Goal: Task Accomplishment & Management: Contribute content

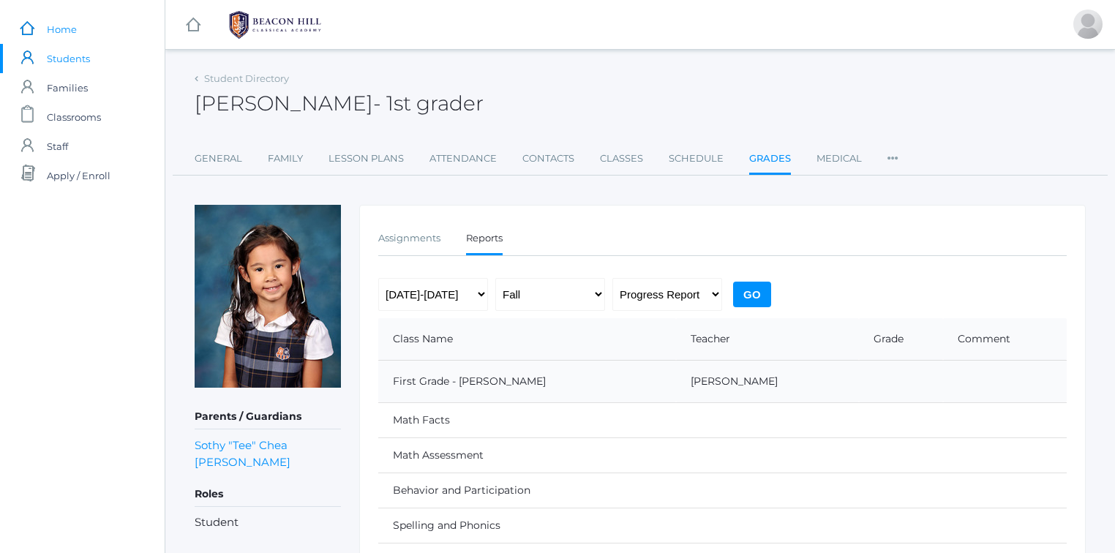
click at [59, 26] on span "Home" at bounding box center [62, 29] width 30 height 29
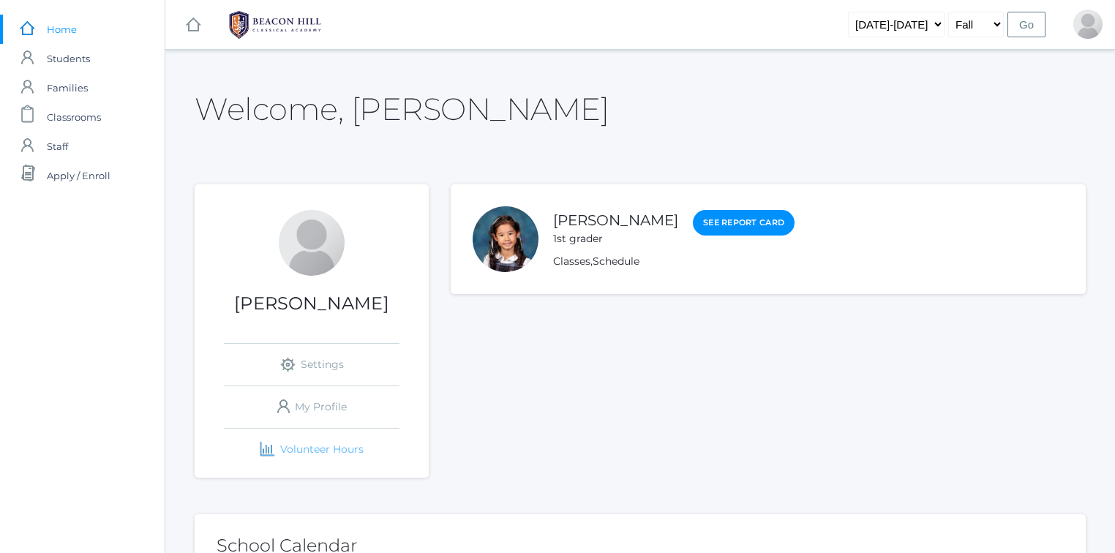
click at [337, 443] on link "icons/finance/bar-chart Created with Sketch. Volunteer Hours" at bounding box center [312, 450] width 176 height 42
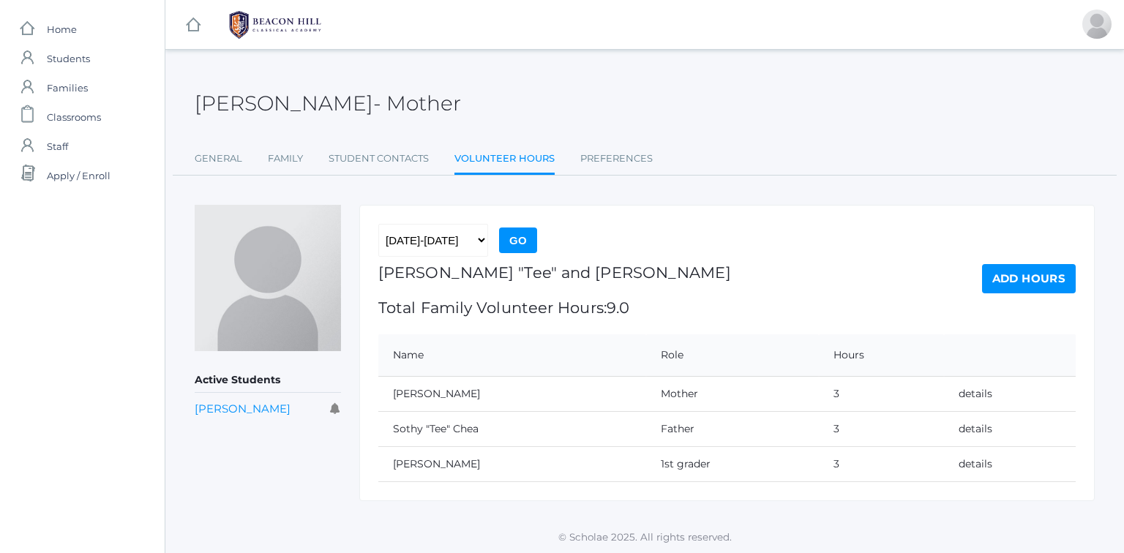
click at [1000, 277] on link "Add Hours" at bounding box center [1029, 278] width 94 height 29
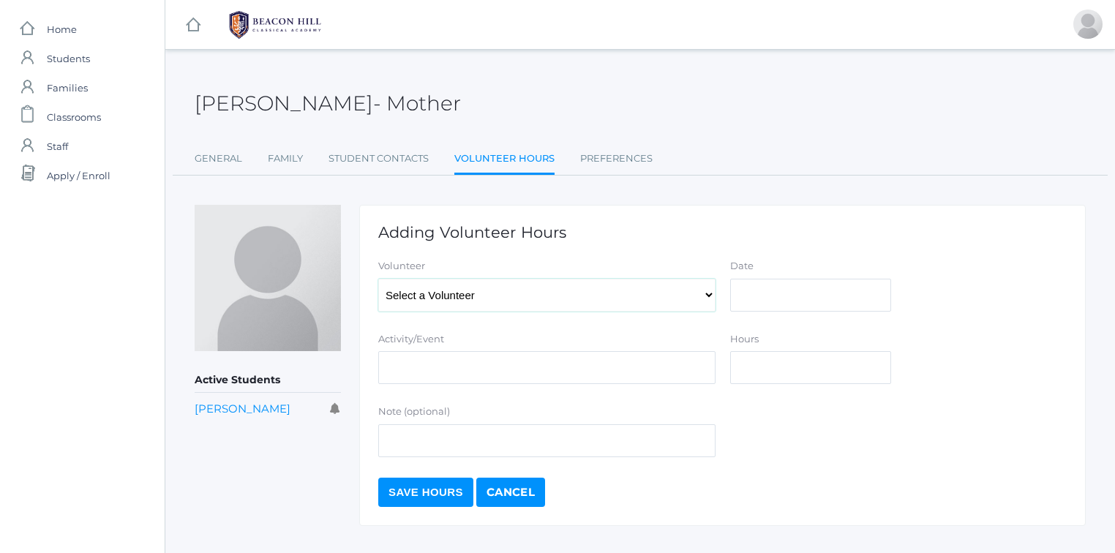
click at [670, 301] on select "Select a Volunteer Chea, Lisa Chea, Sothy "Tee" Chea, Whitney" at bounding box center [546, 295] width 337 height 33
select select "3853"
click at [378, 279] on select "Select a Volunteer Chea, Lisa Chea, Sothy "Tee" Chea, Whitney" at bounding box center [546, 295] width 337 height 33
click at [776, 292] on input "Date" at bounding box center [810, 295] width 161 height 33
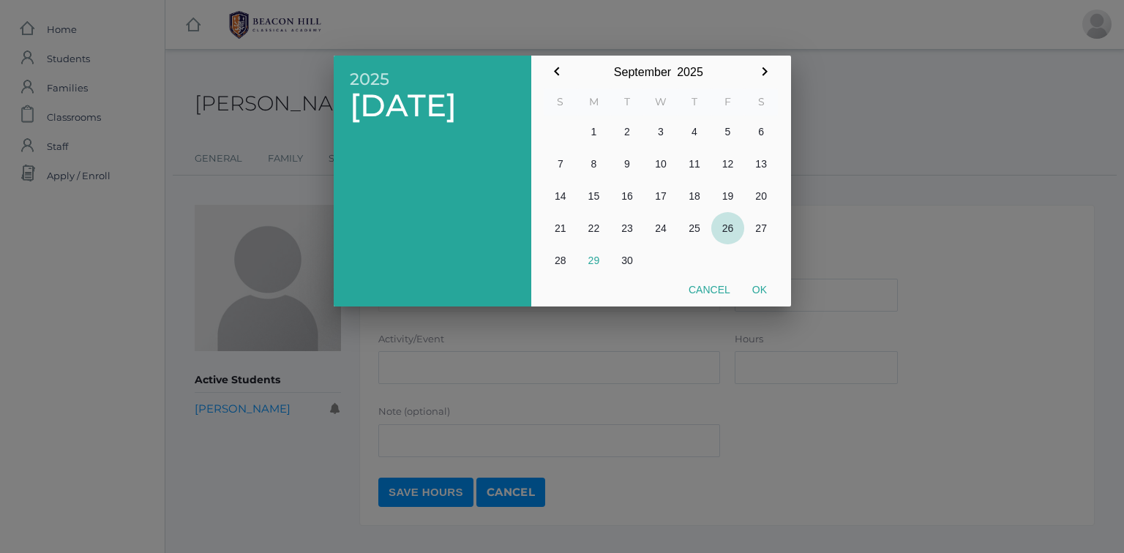
click at [727, 225] on button "26" at bounding box center [728, 228] width 34 height 32
click at [761, 291] on button "Ok" at bounding box center [759, 290] width 37 height 26
type input "[DATE]"
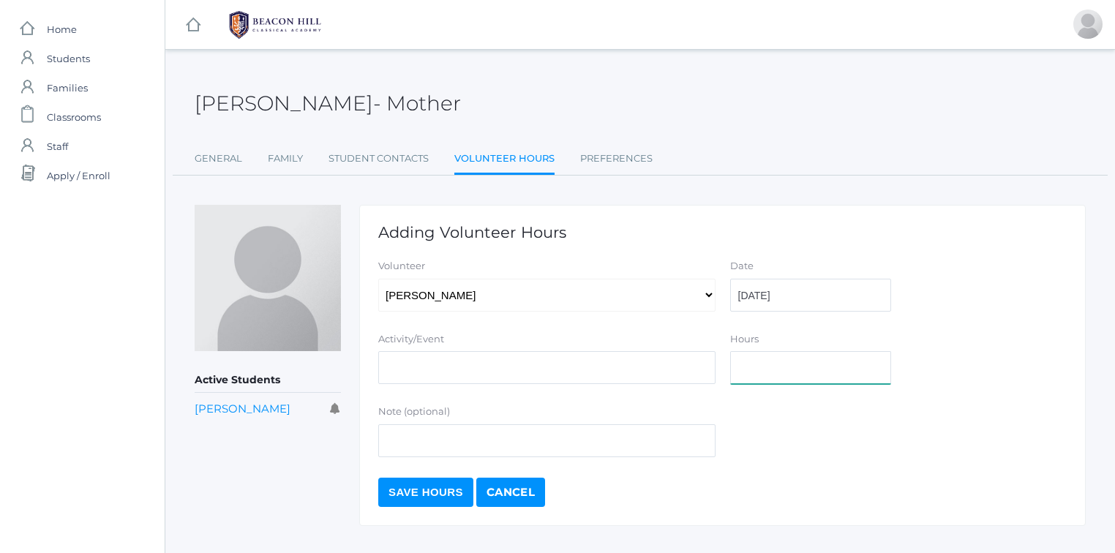
click at [764, 369] on input "Hours" at bounding box center [810, 367] width 161 height 33
type input ".5"
click at [554, 369] on input "Activity/Event" at bounding box center [546, 367] width 337 height 33
type input "Class - Papers in Folders"
click at [435, 489] on input "Save Hours" at bounding box center [425, 492] width 95 height 29
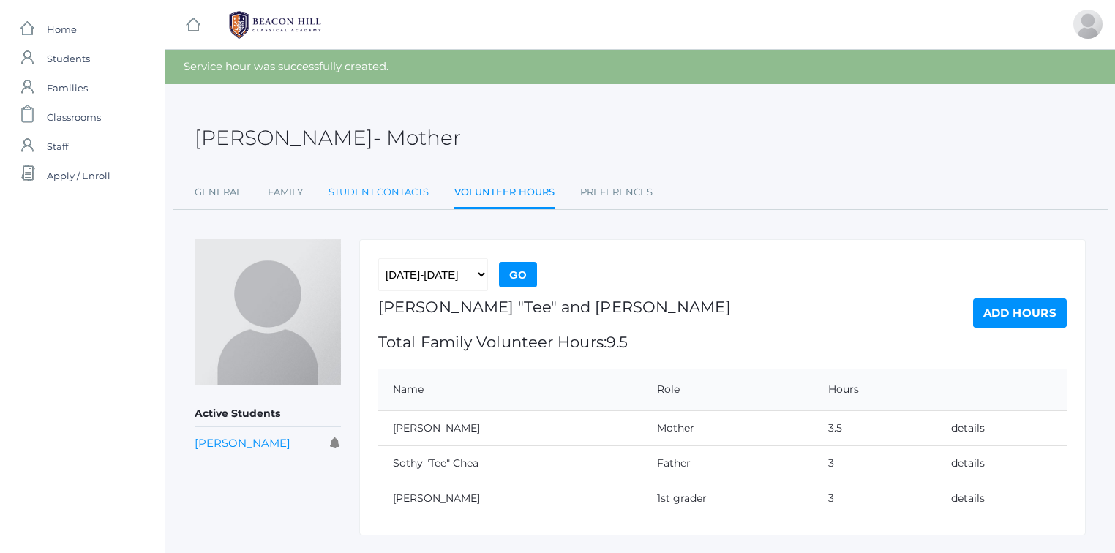
click at [409, 193] on link "Student Contacts" at bounding box center [379, 192] width 100 height 29
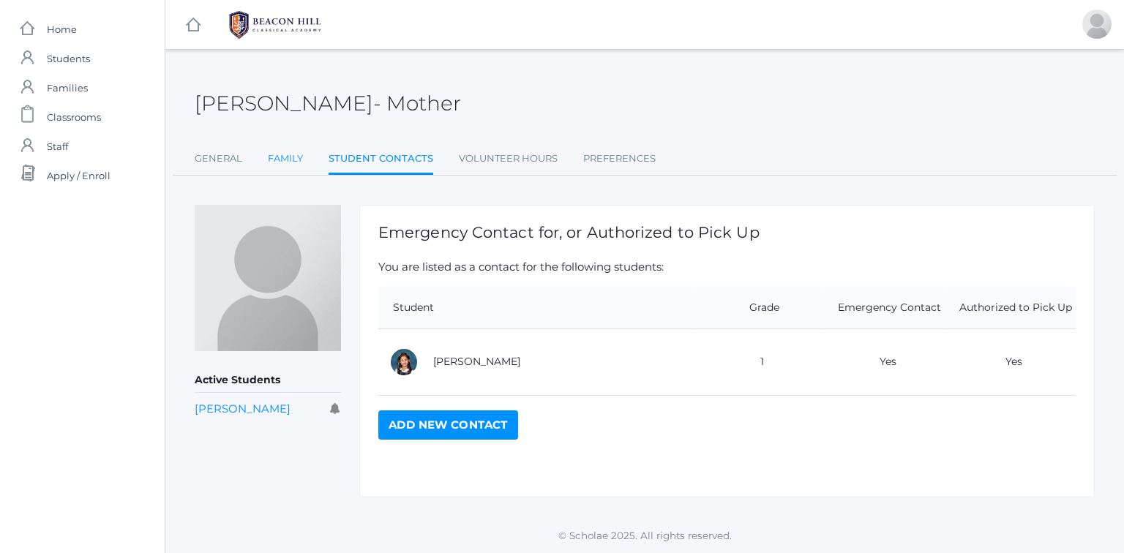
click at [288, 156] on link "Family" at bounding box center [285, 158] width 35 height 29
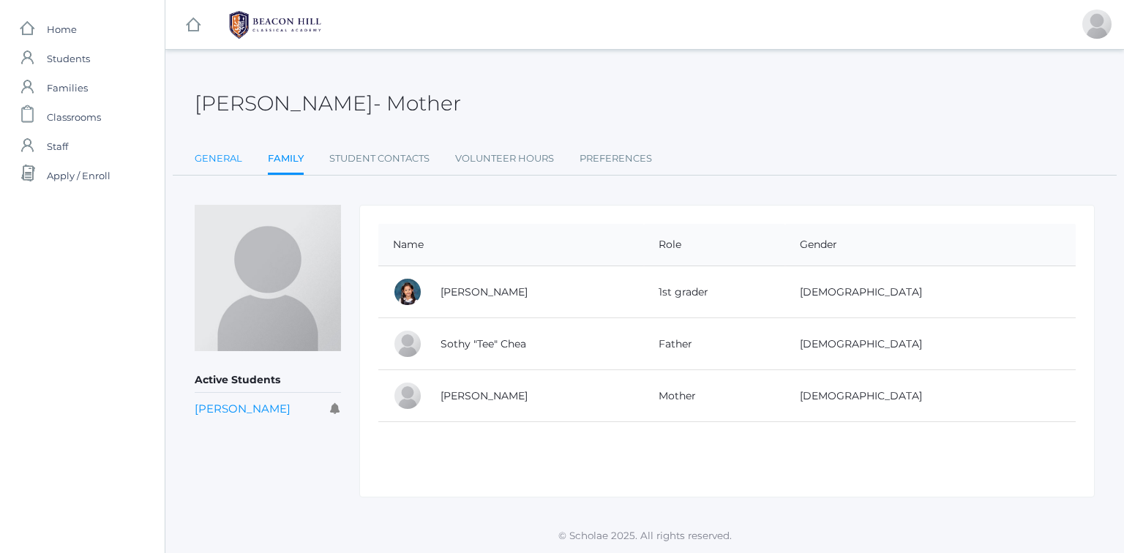
click at [217, 154] on link "General" at bounding box center [219, 158] width 48 height 29
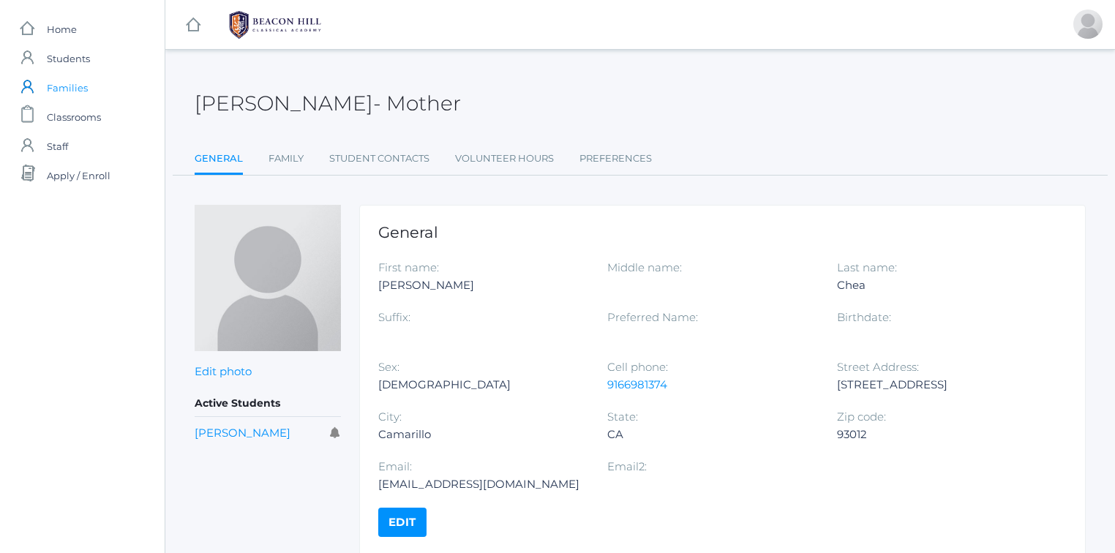
click at [78, 84] on span "Families" at bounding box center [67, 87] width 41 height 29
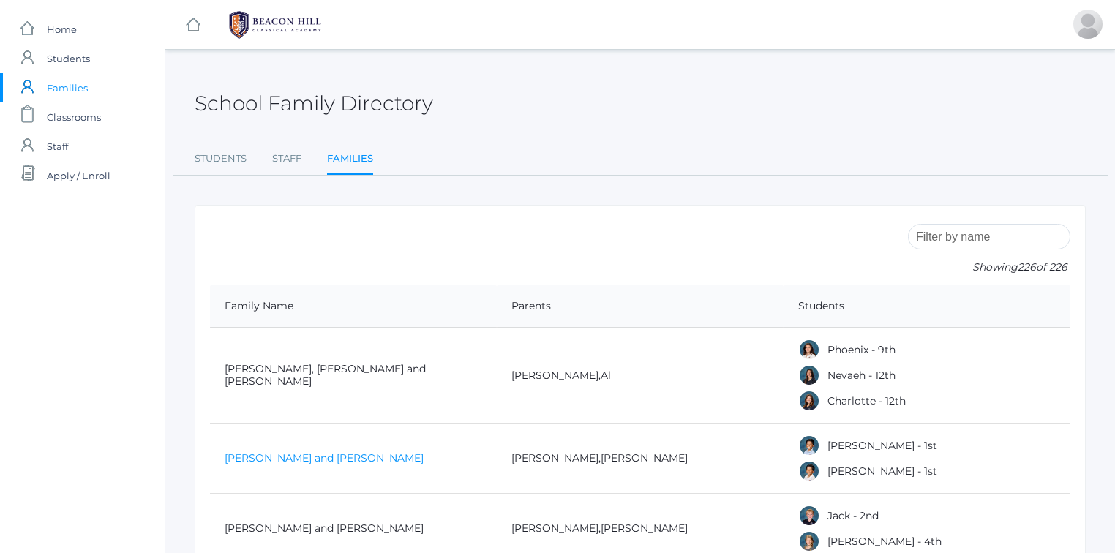
click at [299, 453] on link "[PERSON_NAME] and [PERSON_NAME]" at bounding box center [324, 458] width 199 height 13
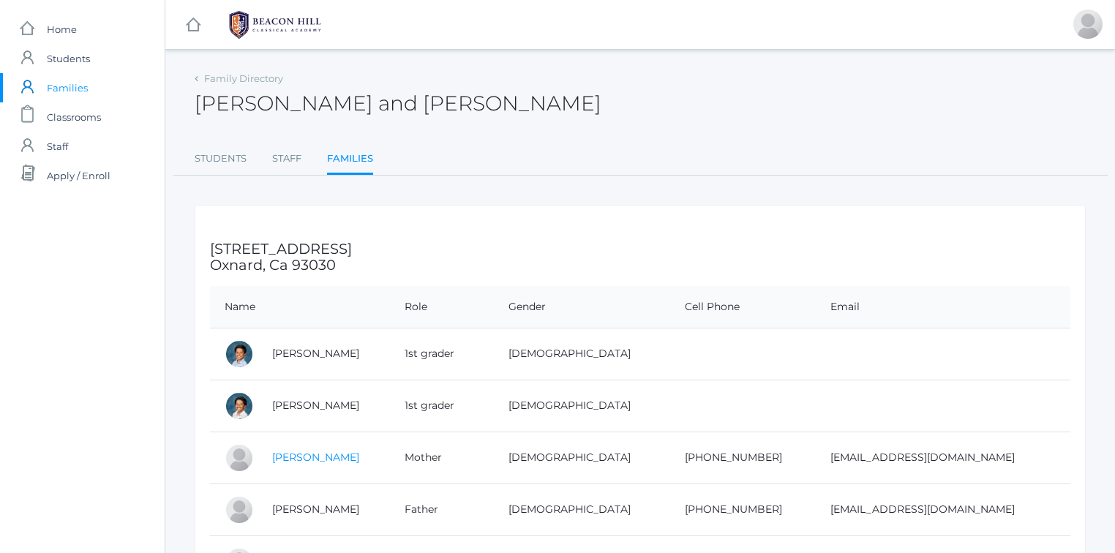
click at [319, 453] on link "[PERSON_NAME]" at bounding box center [315, 457] width 87 height 13
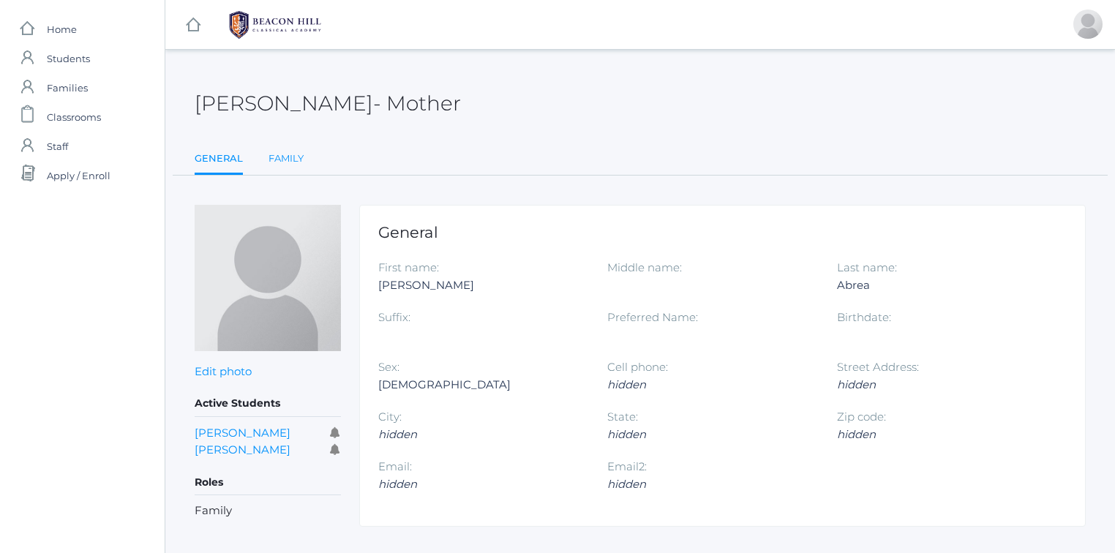
click at [287, 158] on link "Family" at bounding box center [286, 158] width 35 height 29
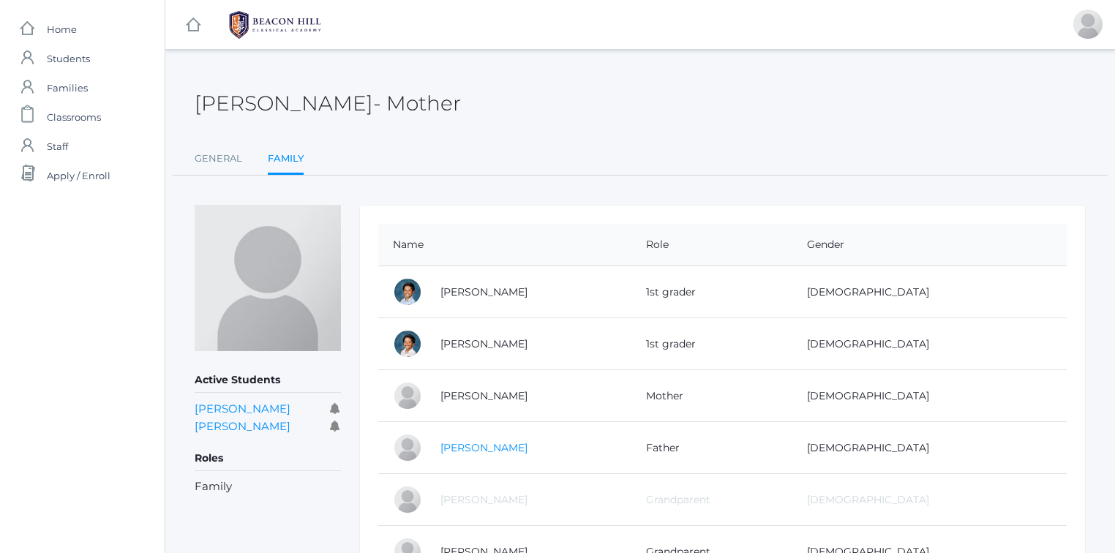
click at [457, 448] on link "[PERSON_NAME]" at bounding box center [484, 447] width 87 height 13
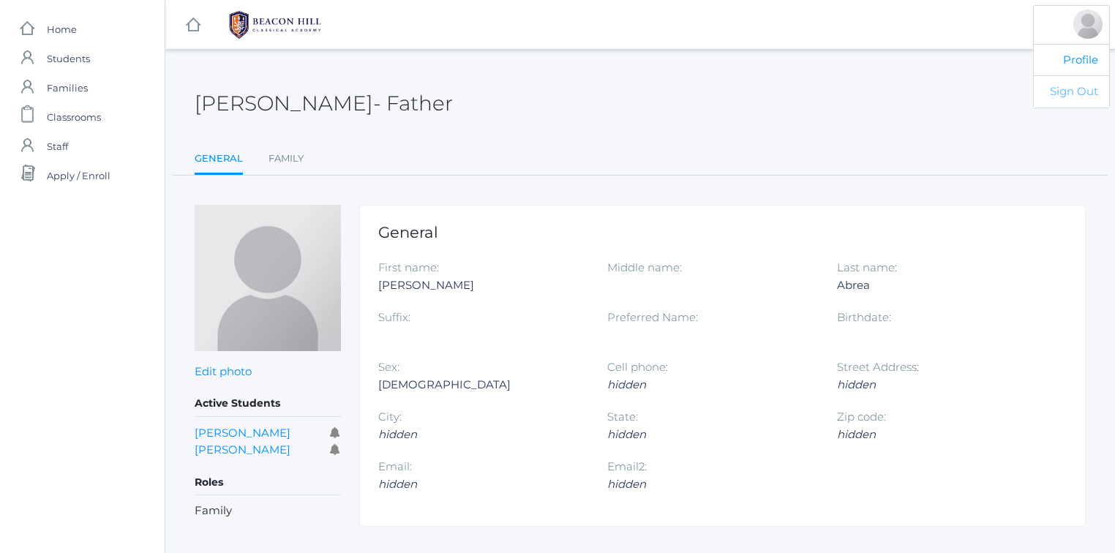
click at [1079, 88] on link "Sign Out" at bounding box center [1071, 91] width 75 height 32
